Goal: Information Seeking & Learning: Learn about a topic

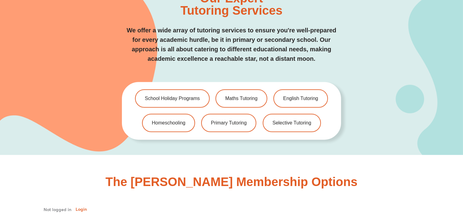
scroll to position [1280, 0]
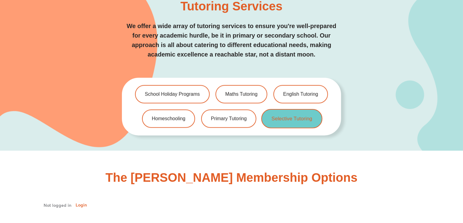
click at [309, 116] on span "Selective Tutoring" at bounding box center [292, 118] width 41 height 5
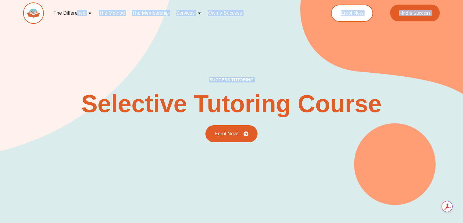
drag, startPoint x: 10, startPoint y: 77, endPoint x: 78, endPoint y: 2, distance: 101.3
